Goal: Information Seeking & Learning: Check status

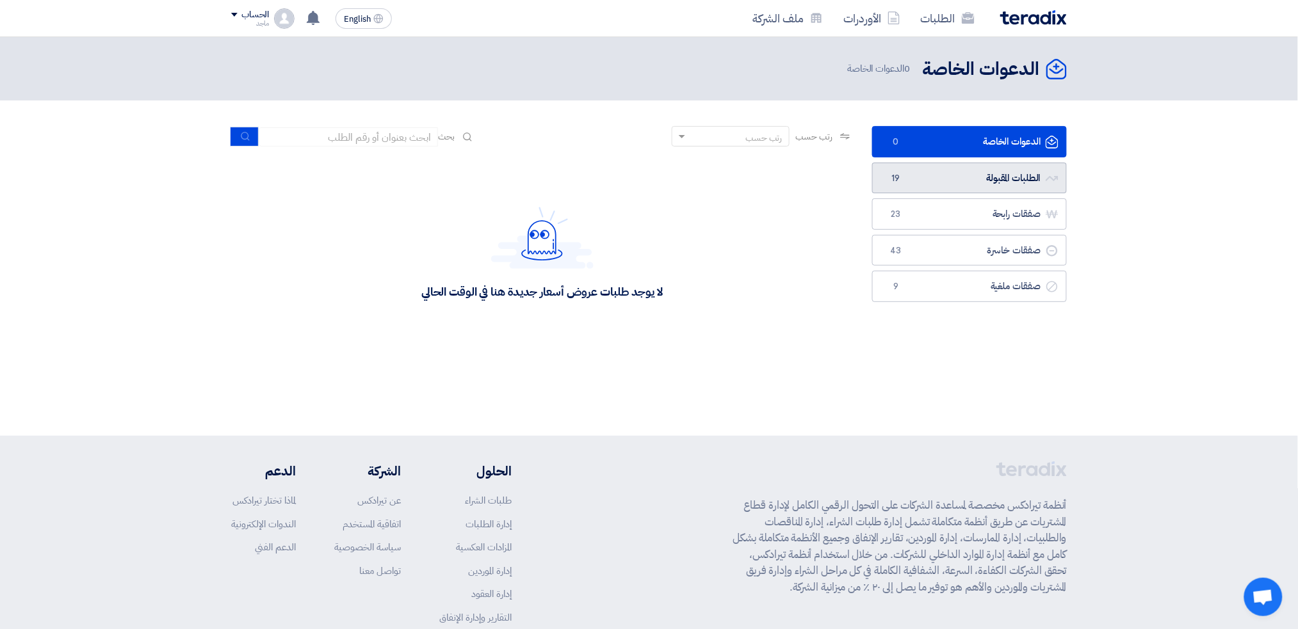
click at [882, 181] on link "الطلبات المقبولة الطلبات المقبولة 19" at bounding box center [969, 178] width 195 height 31
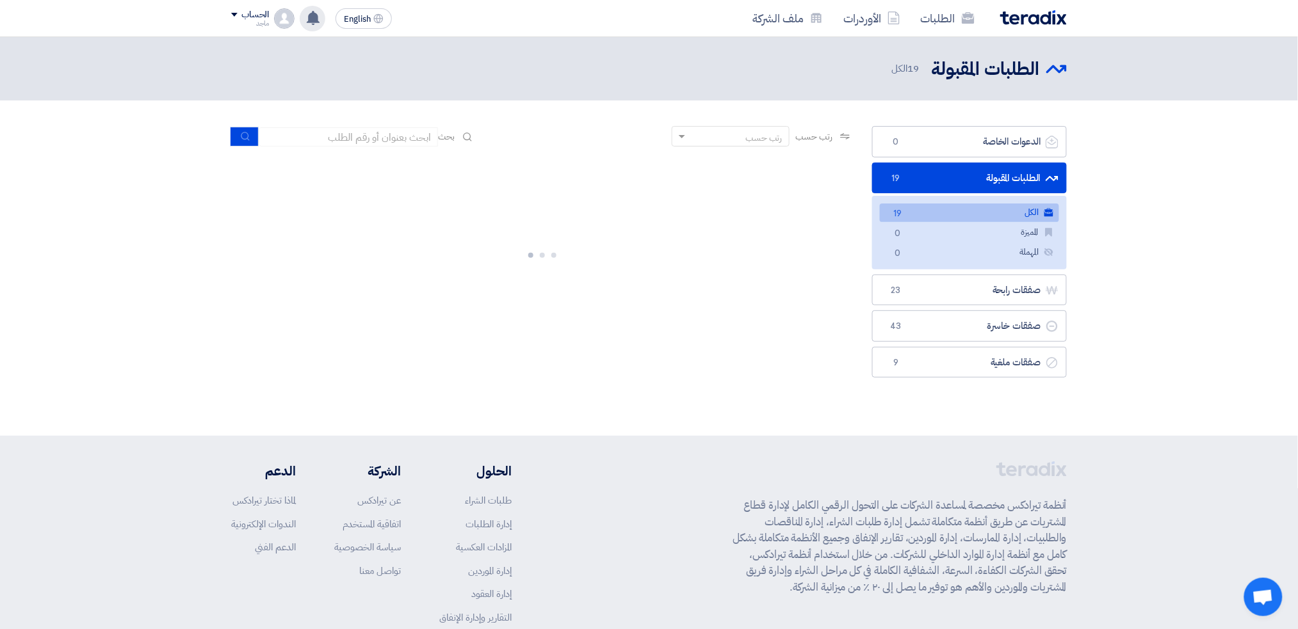
click at [314, 15] on use at bounding box center [313, 18] width 13 height 14
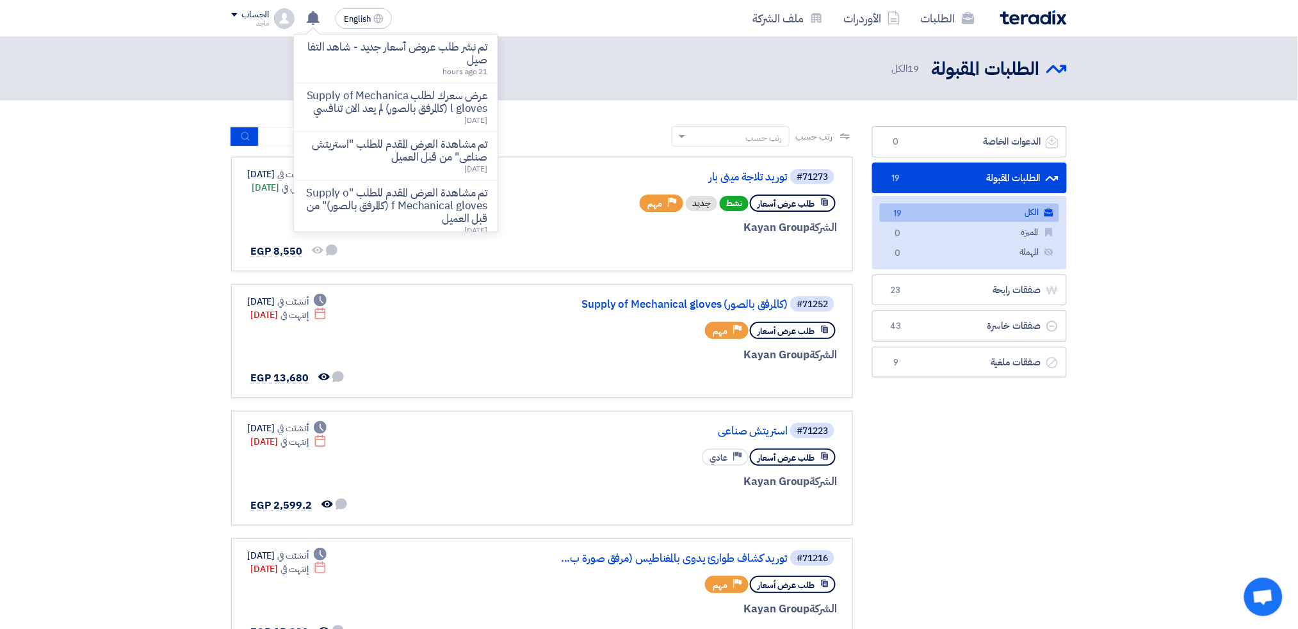
click at [415, 64] on p "تم نشر طلب عروض أسعار جديد - شاهد التفاصيل" at bounding box center [395, 54] width 183 height 26
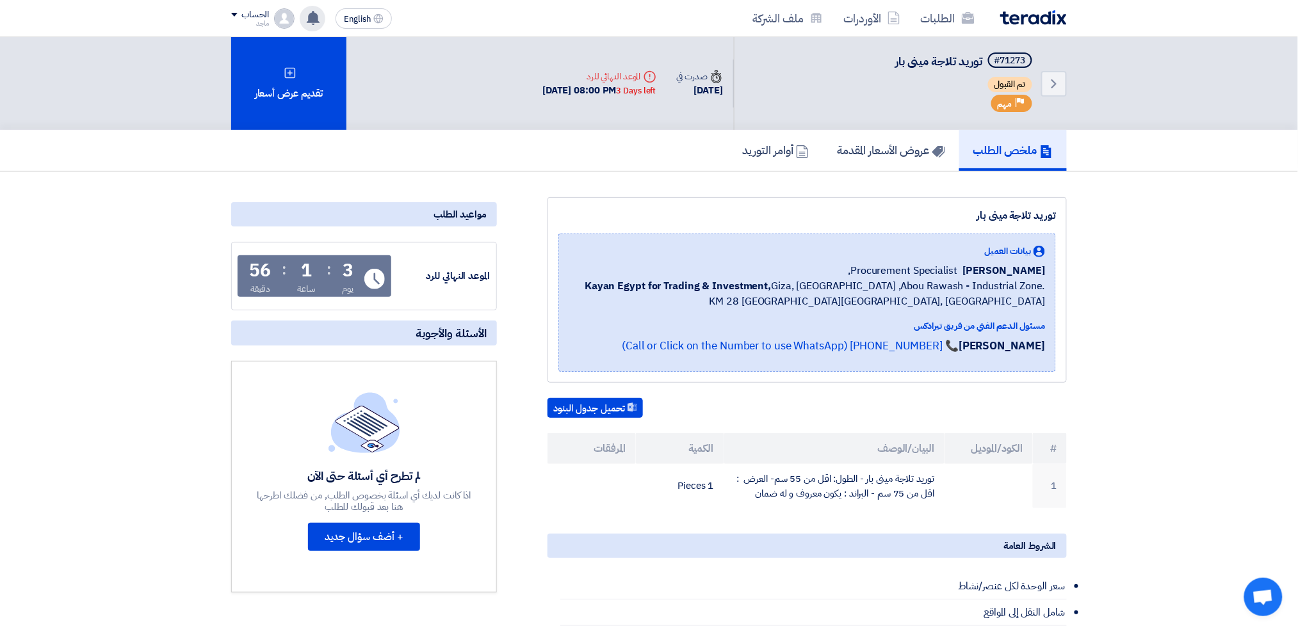
click at [313, 11] on icon at bounding box center [313, 18] width 14 height 14
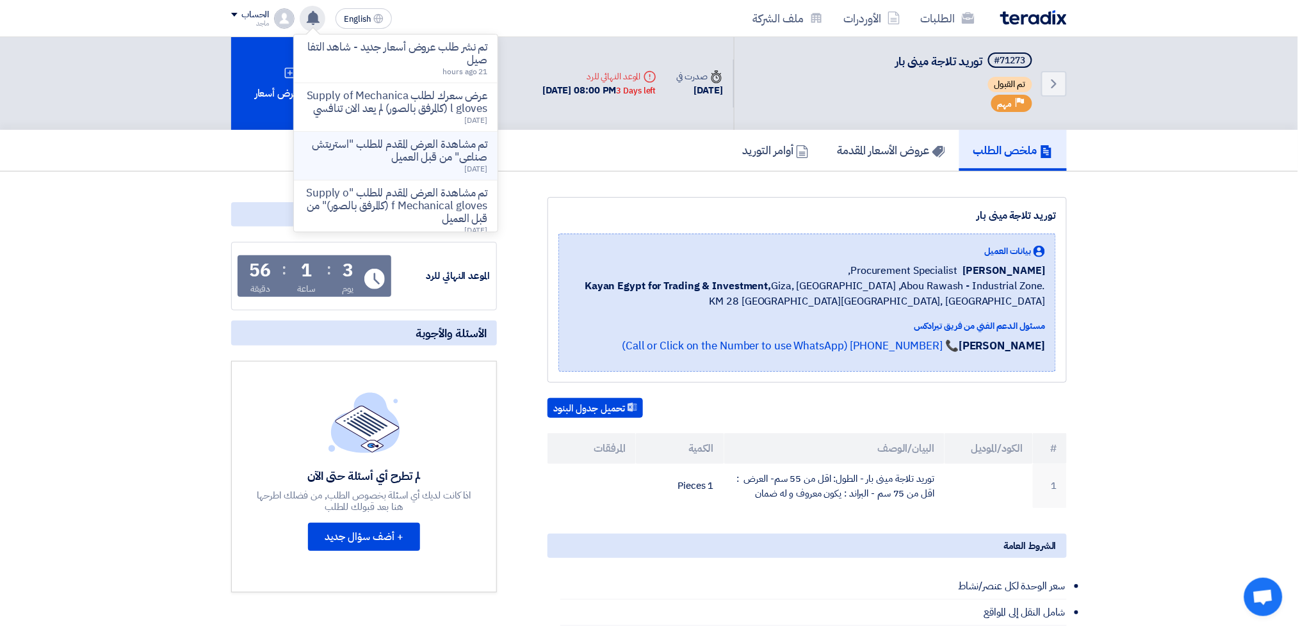
click at [421, 164] on p "تم مشاهدة العرض المقدم للطلب "استريتش صناعى" من قبل العميل" at bounding box center [395, 151] width 183 height 26
